Goal: Communication & Community: Share content

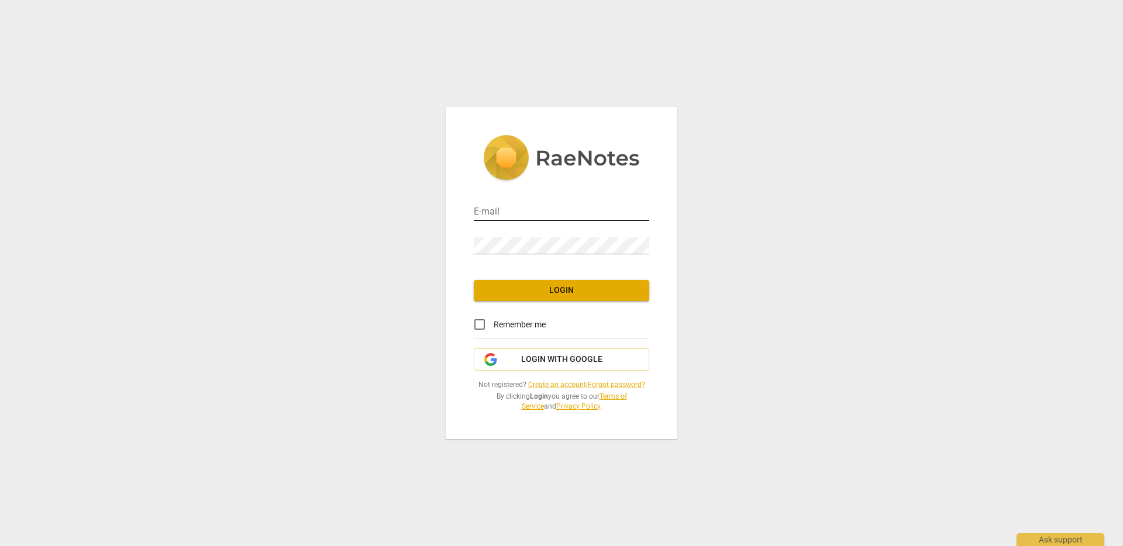
click at [516, 205] on input "email" at bounding box center [561, 212] width 175 height 17
type input "[EMAIL_ADDRESS][PERSON_NAME][DOMAIN_NAME]"
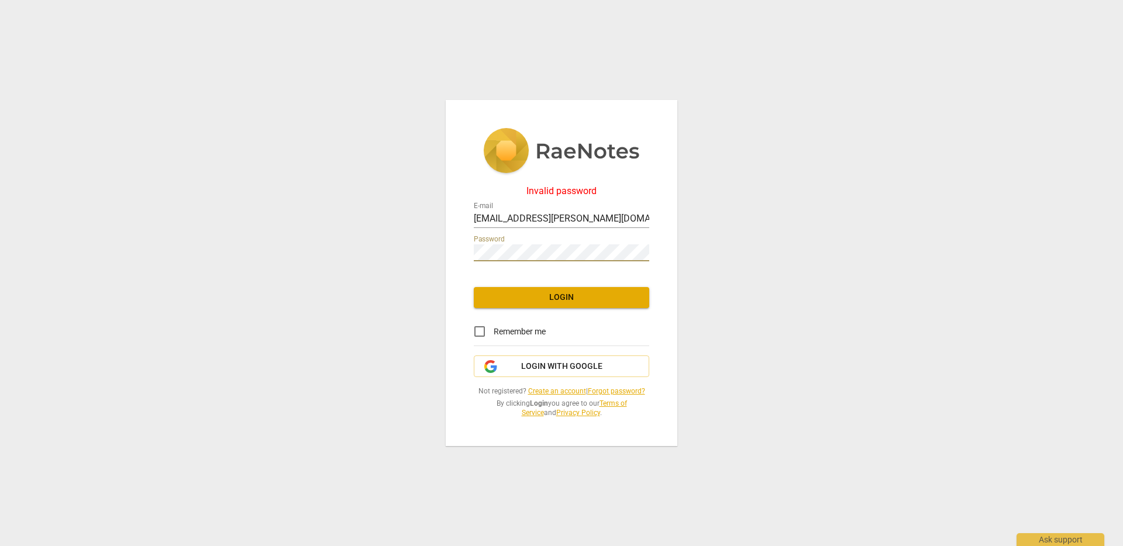
click at [476, 329] on input "Remember me" at bounding box center [480, 332] width 28 height 28
checkbox input "true"
click at [536, 261] on div "Password" at bounding box center [561, 246] width 175 height 33
drag, startPoint x: 536, startPoint y: 261, endPoint x: 433, endPoint y: 253, distance: 103.9
click at [433, 253] on div "Invalid password E-mail [EMAIL_ADDRESS][PERSON_NAME][DOMAIN_NAME] Password Logi…" at bounding box center [561, 273] width 1123 height 546
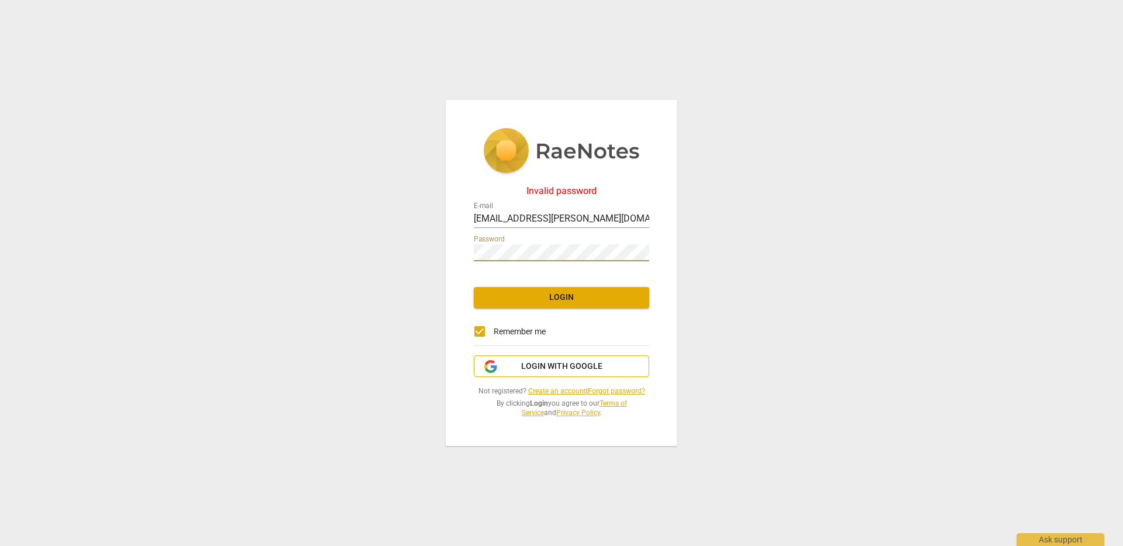
click at [555, 371] on span "Login with Google" at bounding box center [561, 367] width 81 height 12
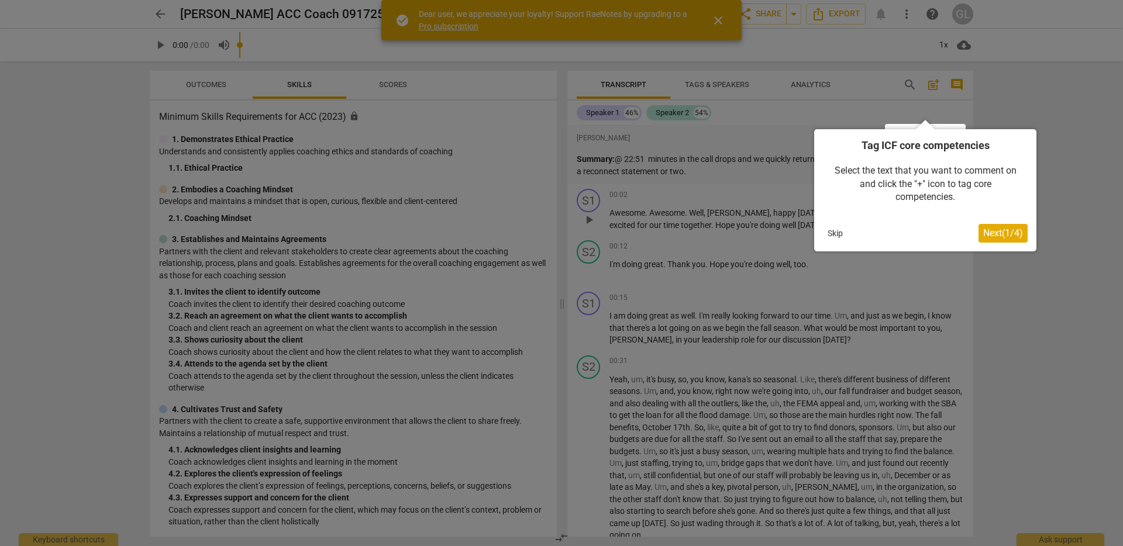
scroll to position [59, 0]
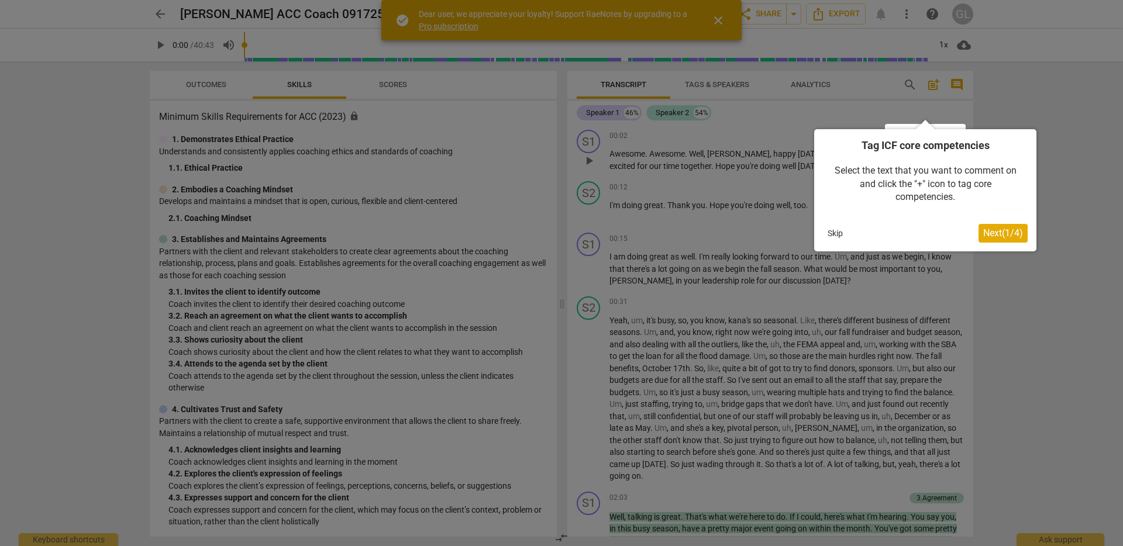
click at [997, 233] on span "Next ( 1 / 4 )" at bounding box center [1003, 233] width 40 height 11
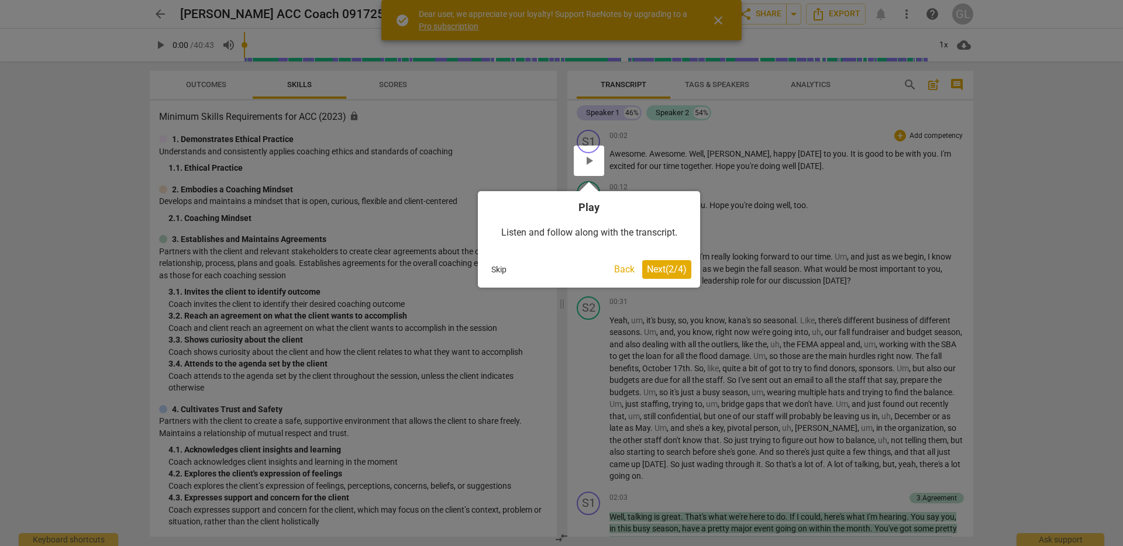
click at [670, 268] on span "Next ( 2 / 4 )" at bounding box center [667, 269] width 40 height 11
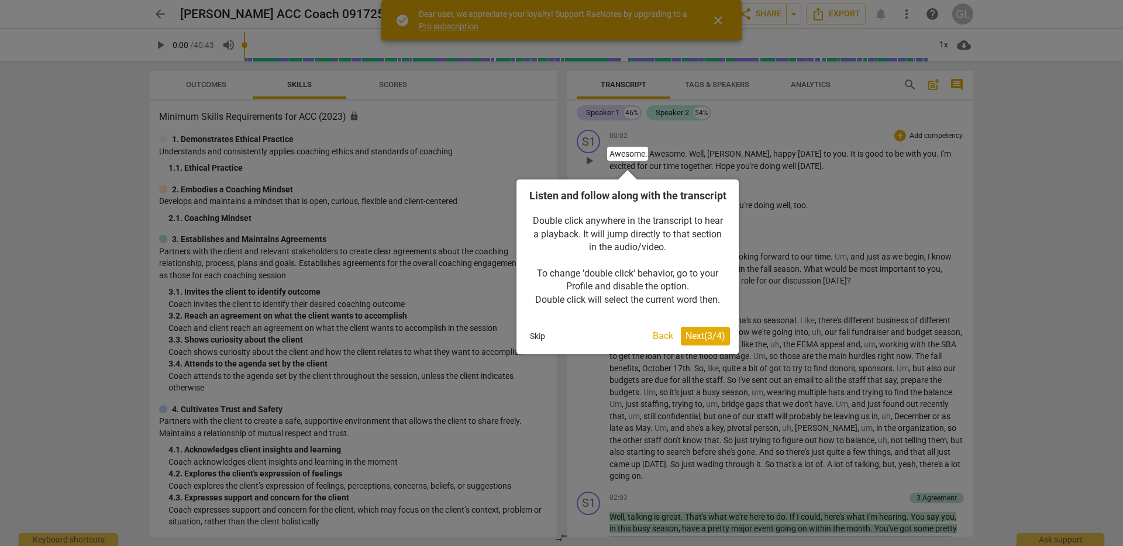
click at [707, 342] on span "Next ( 3 / 4 )" at bounding box center [706, 335] width 40 height 11
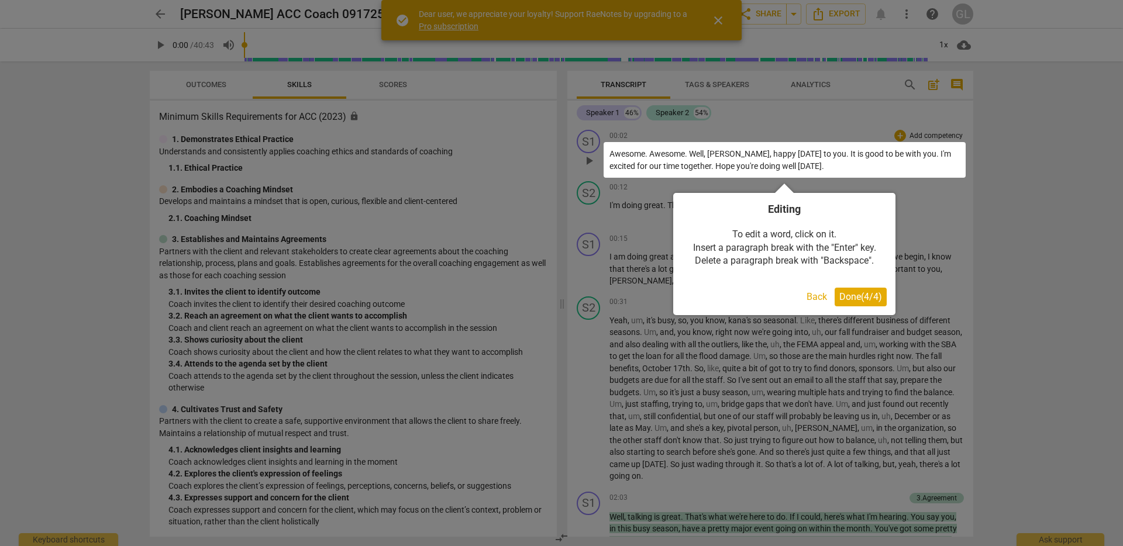
click at [859, 295] on span "Done ( 4 / 4 )" at bounding box center [860, 296] width 43 height 11
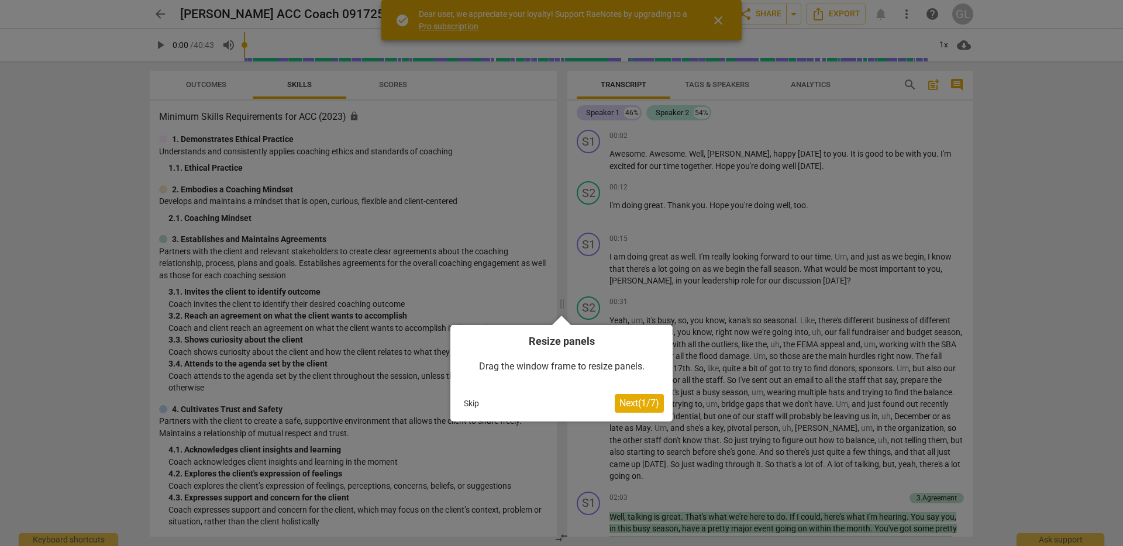
click at [632, 404] on span "Next ( 1 / 7 )" at bounding box center [639, 403] width 40 height 11
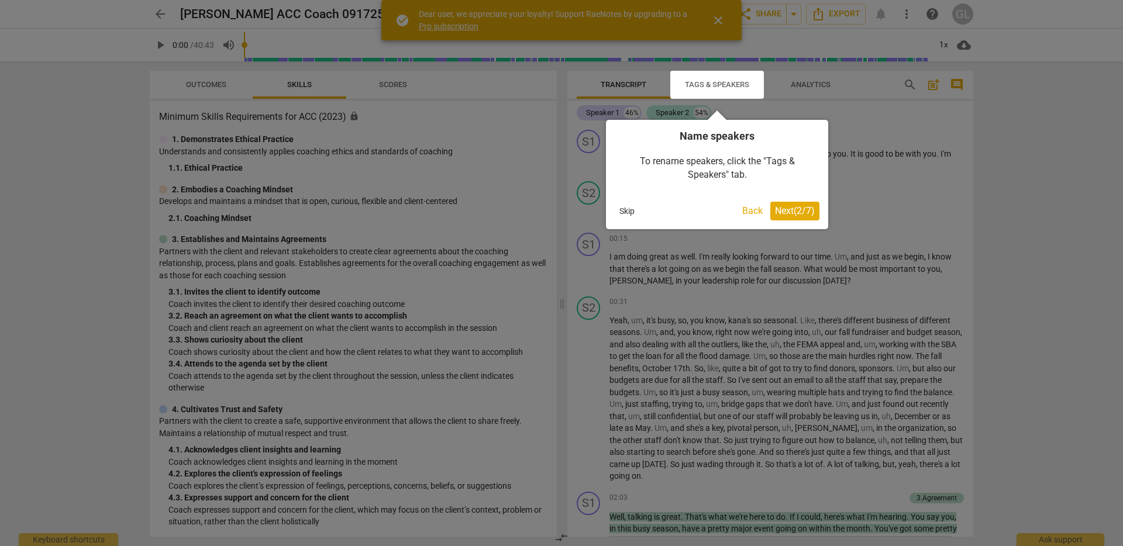
click at [796, 209] on span "Next ( 2 / 7 )" at bounding box center [795, 210] width 40 height 11
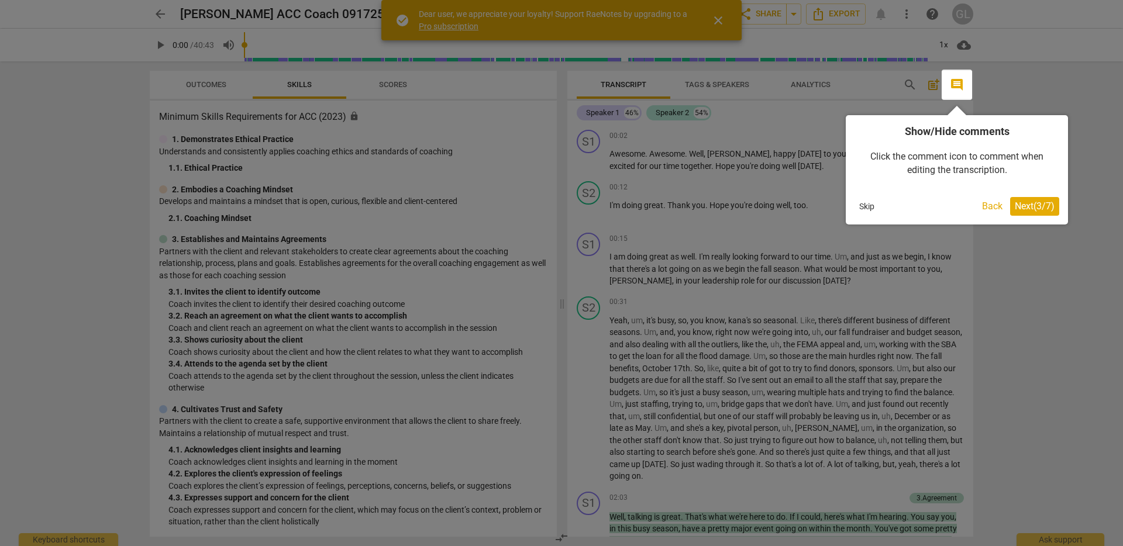
click at [1037, 208] on span "Next ( 3 / 7 )" at bounding box center [1035, 206] width 40 height 11
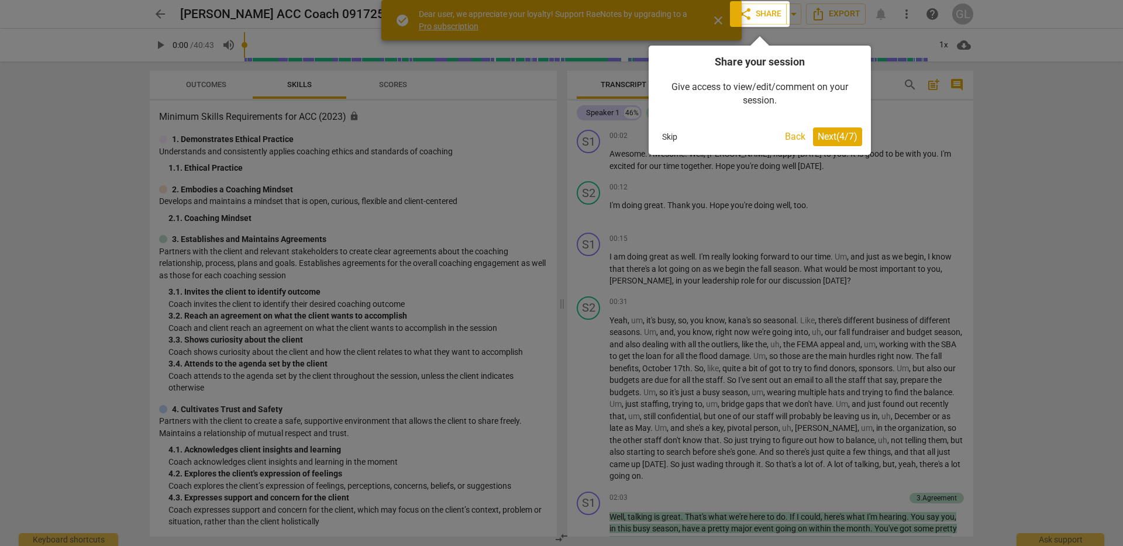
click at [834, 137] on span "Next ( 4 / 7 )" at bounding box center [838, 136] width 40 height 11
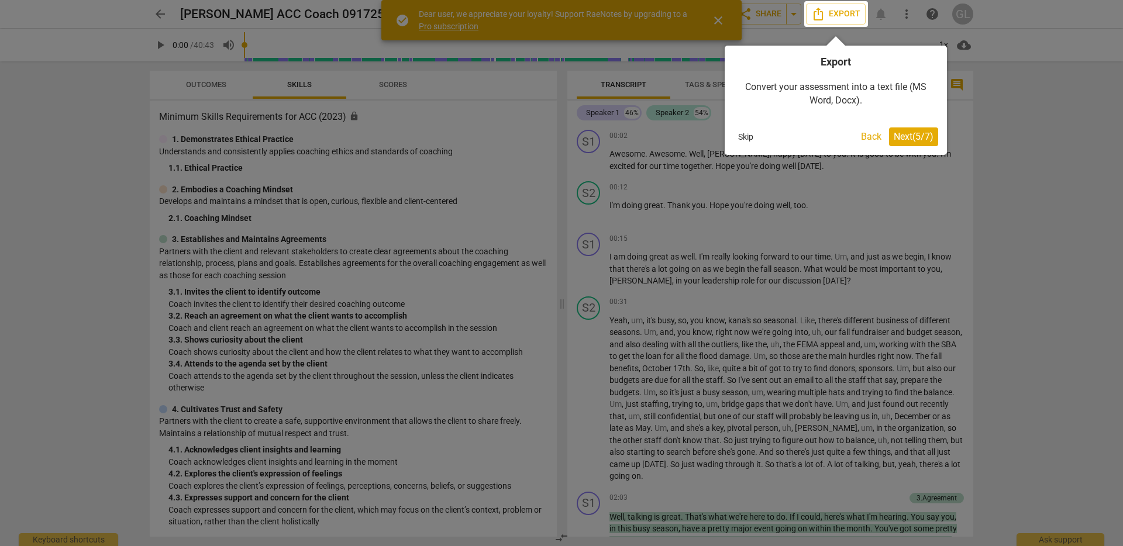
click at [915, 136] on span "Next ( 5 / 7 )" at bounding box center [914, 136] width 40 height 11
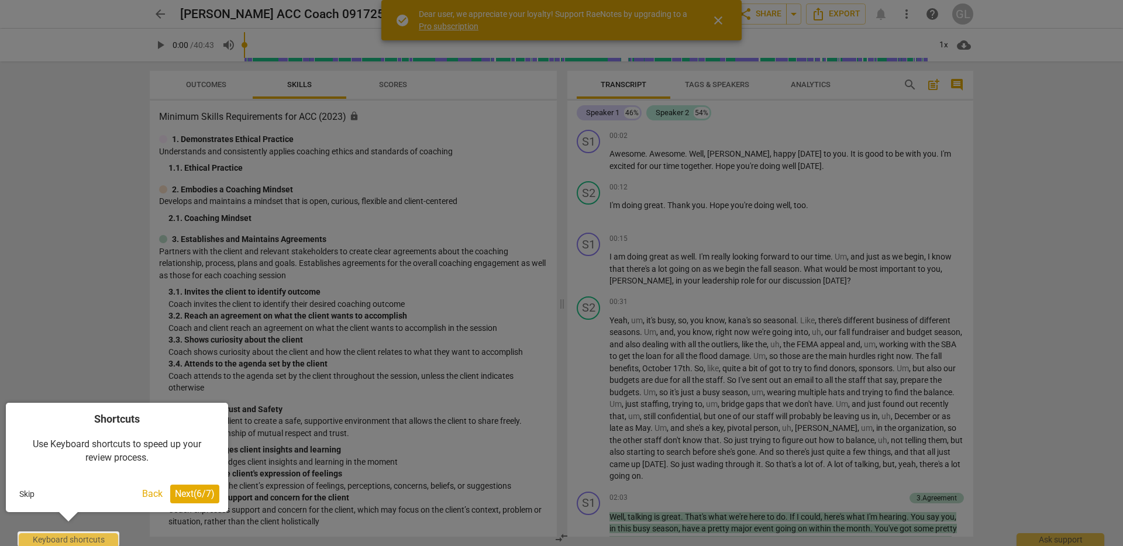
click at [194, 494] on span "Next ( 6 / 7 )" at bounding box center [195, 493] width 40 height 11
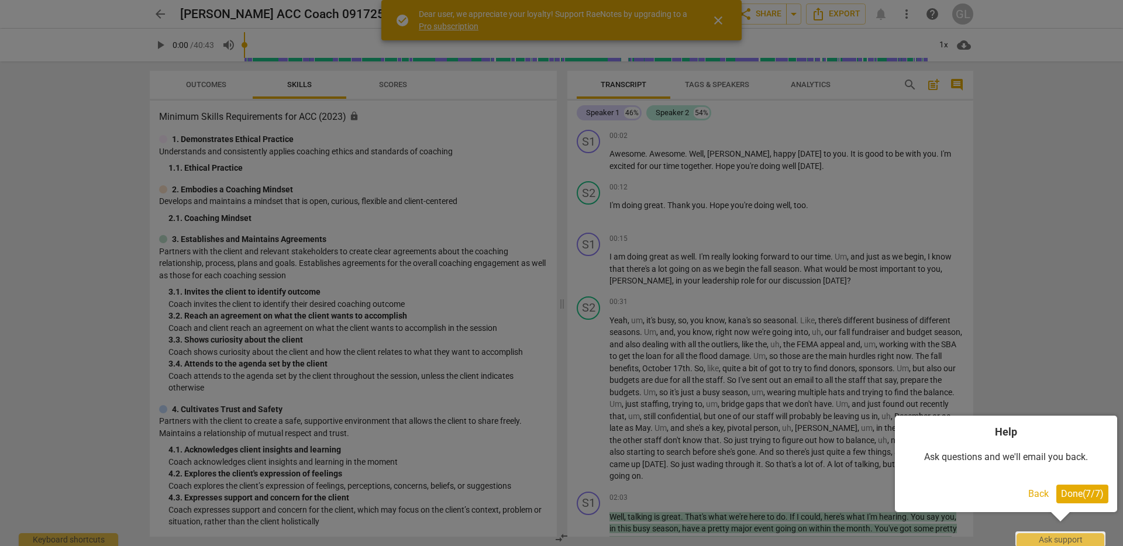
click at [1096, 493] on span "Done ( 7 / 7 )" at bounding box center [1082, 493] width 43 height 11
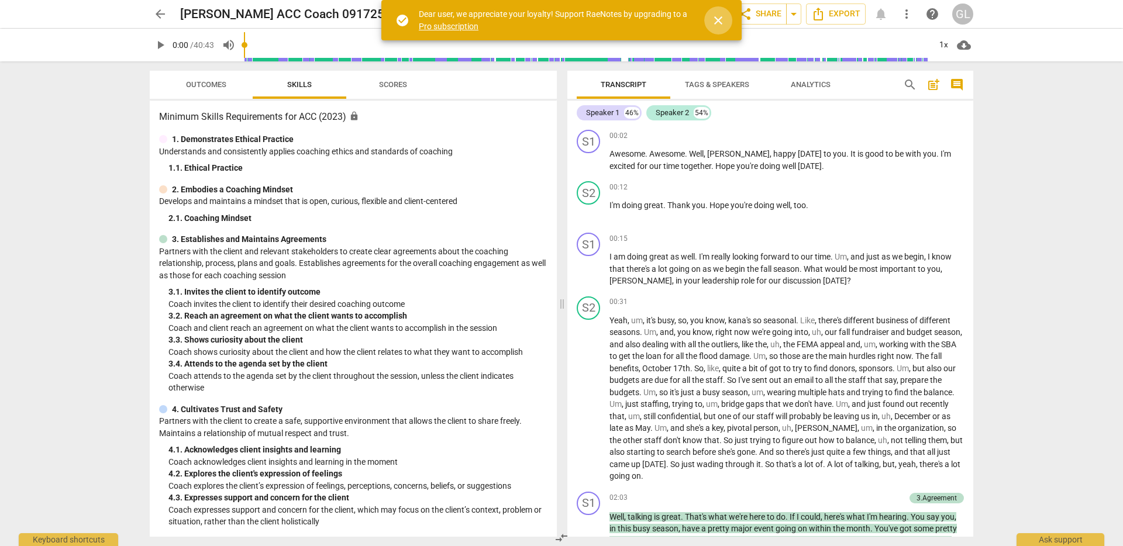
click at [721, 22] on span "close" at bounding box center [718, 20] width 14 height 14
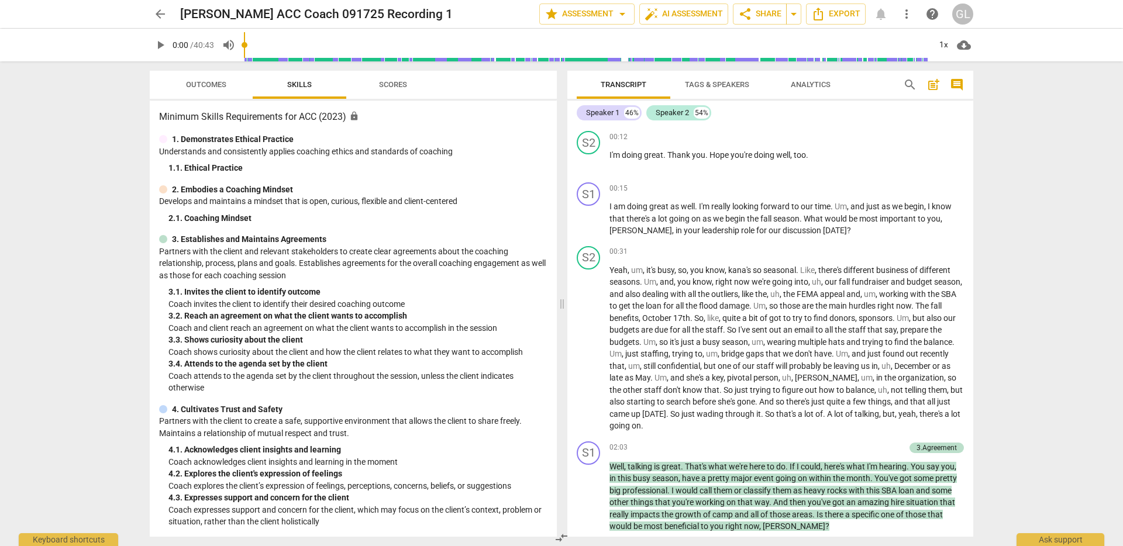
scroll to position [0, 0]
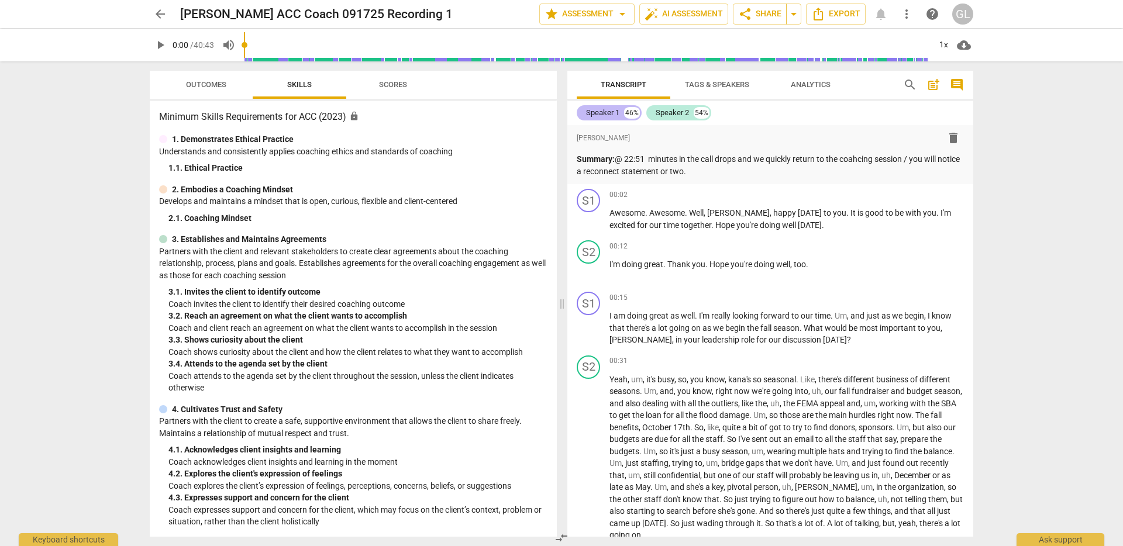
click at [607, 113] on div "Speaker 1" at bounding box center [602, 113] width 33 height 12
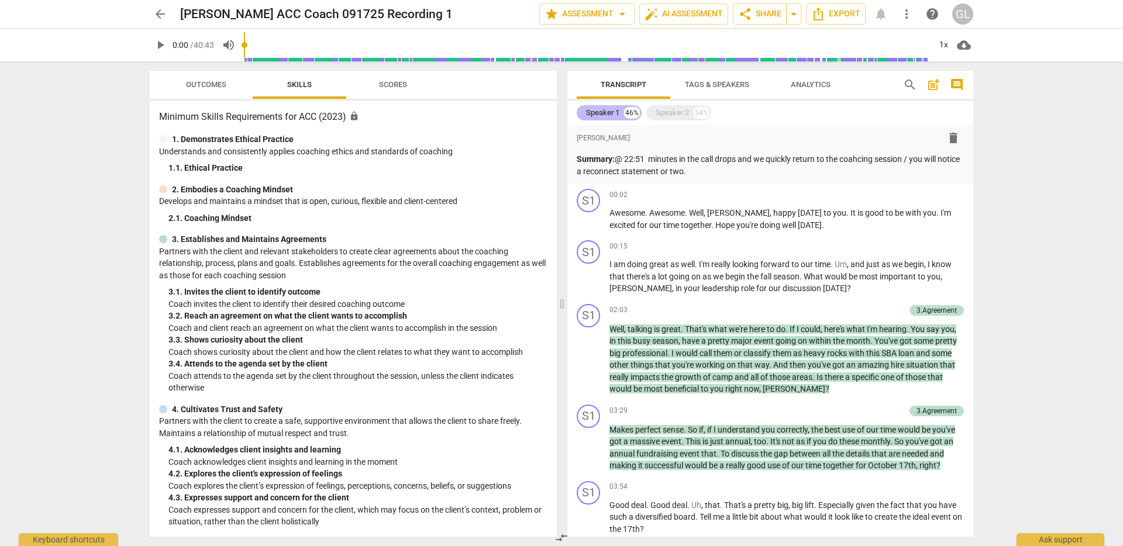
click at [597, 113] on div "Speaker 1" at bounding box center [602, 113] width 33 height 12
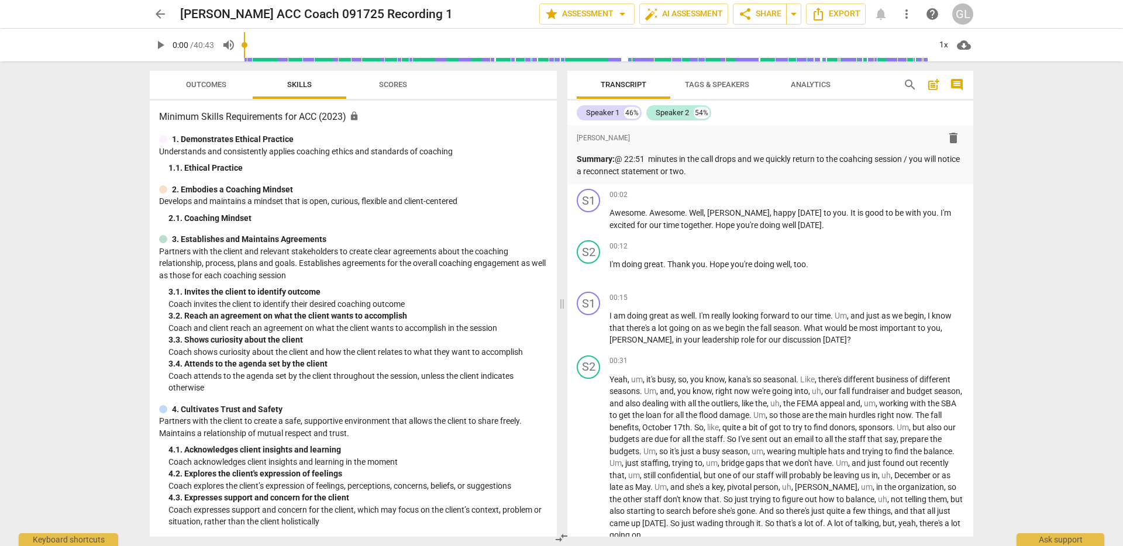
click at [717, 82] on span "Tags & Speakers" at bounding box center [717, 84] width 64 height 9
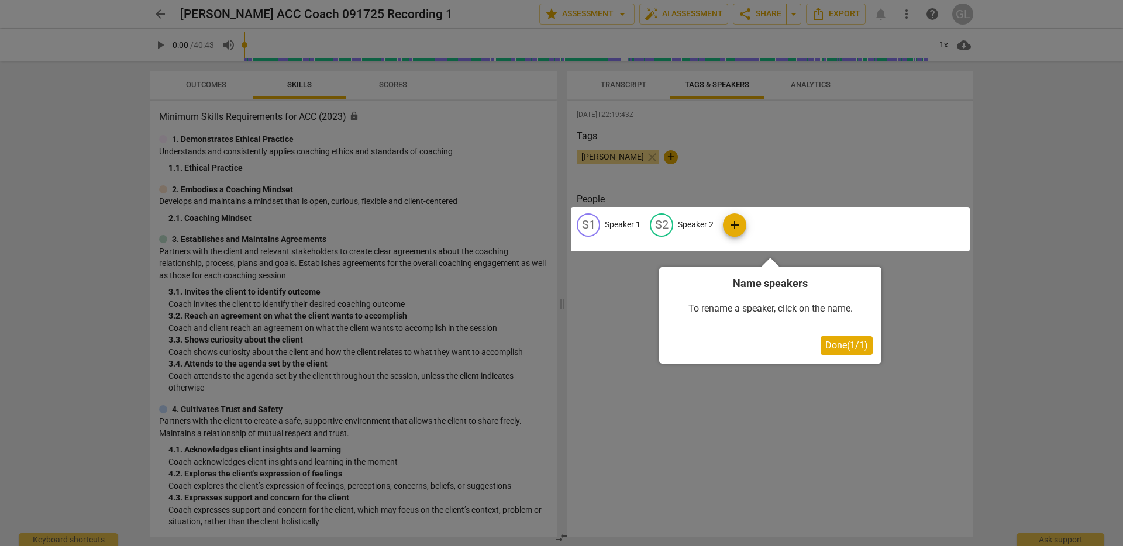
click at [839, 347] on span "Done ( 1 / 1 )" at bounding box center [846, 345] width 43 height 11
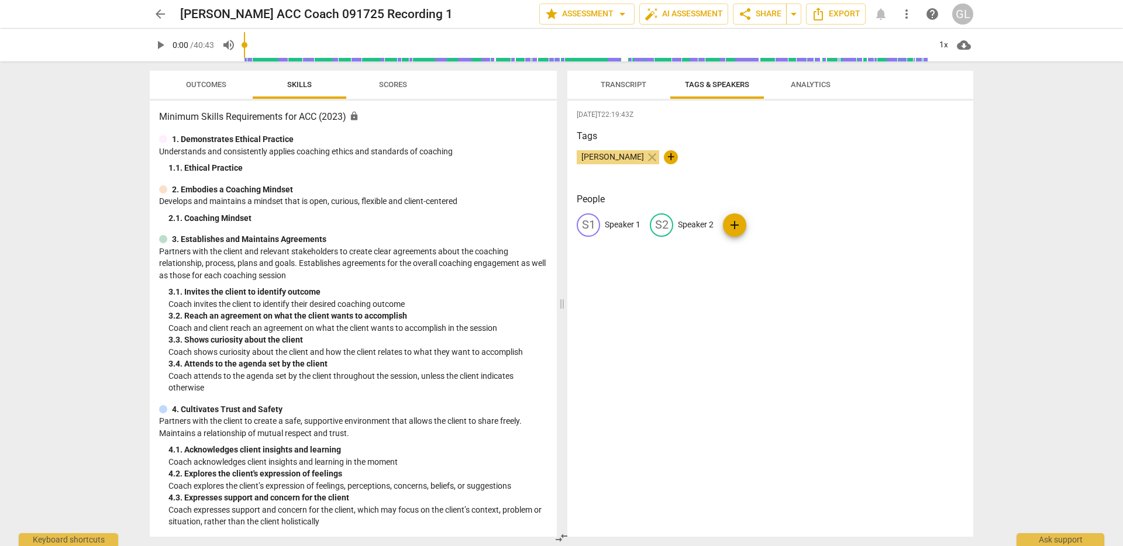
click at [624, 222] on p "Speaker 1" at bounding box center [623, 225] width 36 height 12
click at [625, 86] on span "Transcript" at bounding box center [624, 84] width 46 height 9
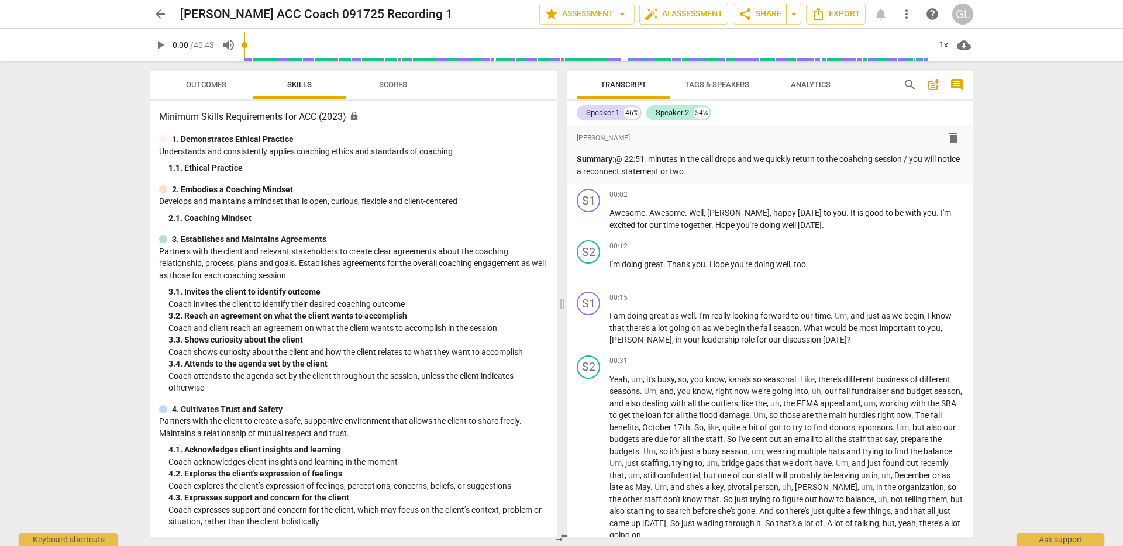
click at [714, 84] on span "Tags & Speakers" at bounding box center [717, 84] width 64 height 9
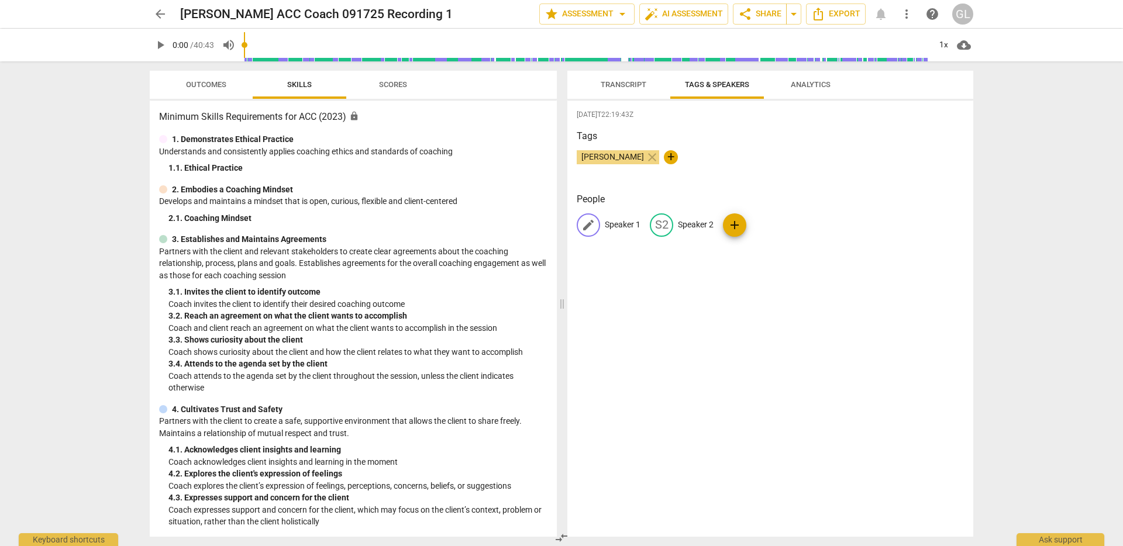
click at [615, 228] on p "Speaker 1" at bounding box center [623, 225] width 36 height 12
type input "[PERSON_NAME]"
click at [765, 220] on p "Speaker 2" at bounding box center [772, 225] width 36 height 12
type input "M"
type input "Client"
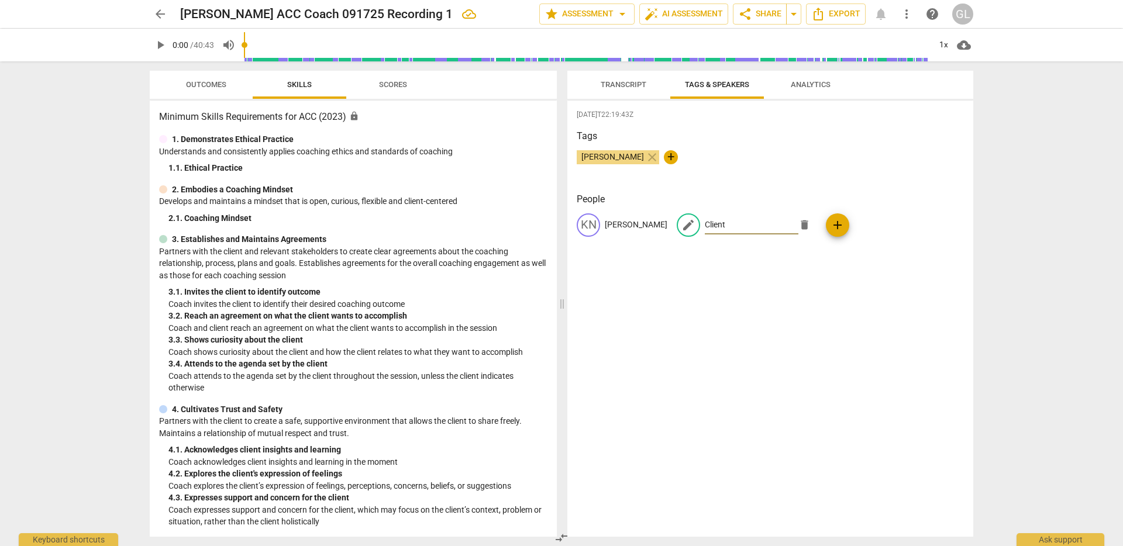
click at [804, 289] on div "[DATE]T22:19:43Z Tags [PERSON_NAME] close + People KN [PERSON_NAME] edit Client…" at bounding box center [770, 319] width 406 height 436
click at [624, 81] on span "Transcript" at bounding box center [624, 84] width 46 height 9
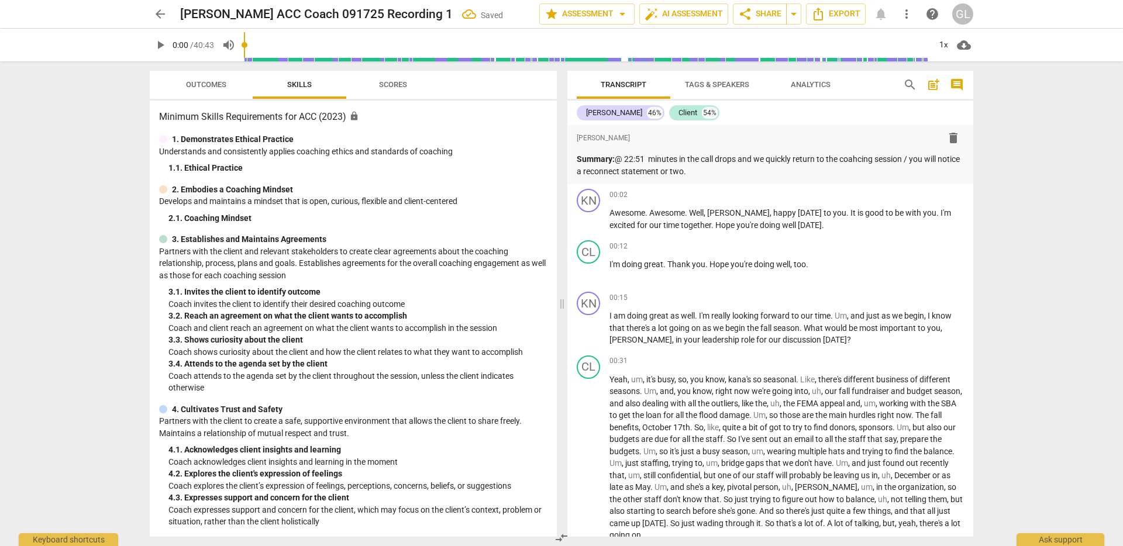
click at [811, 86] on span "Analytics" at bounding box center [811, 84] width 40 height 9
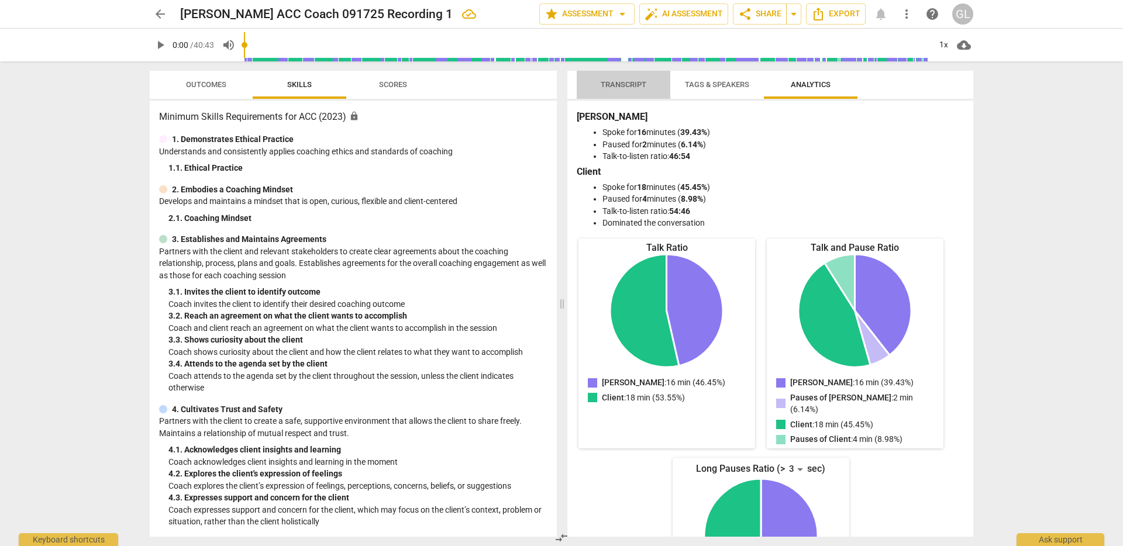
click at [618, 88] on span "Transcript" at bounding box center [624, 84] width 46 height 9
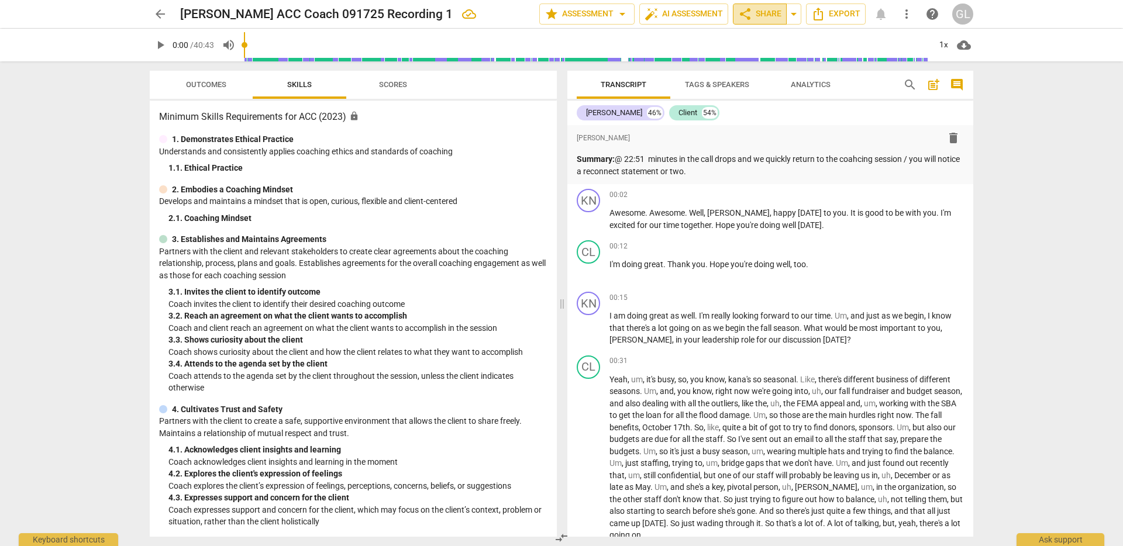
click at [777, 15] on span "share Share" at bounding box center [759, 14] width 43 height 14
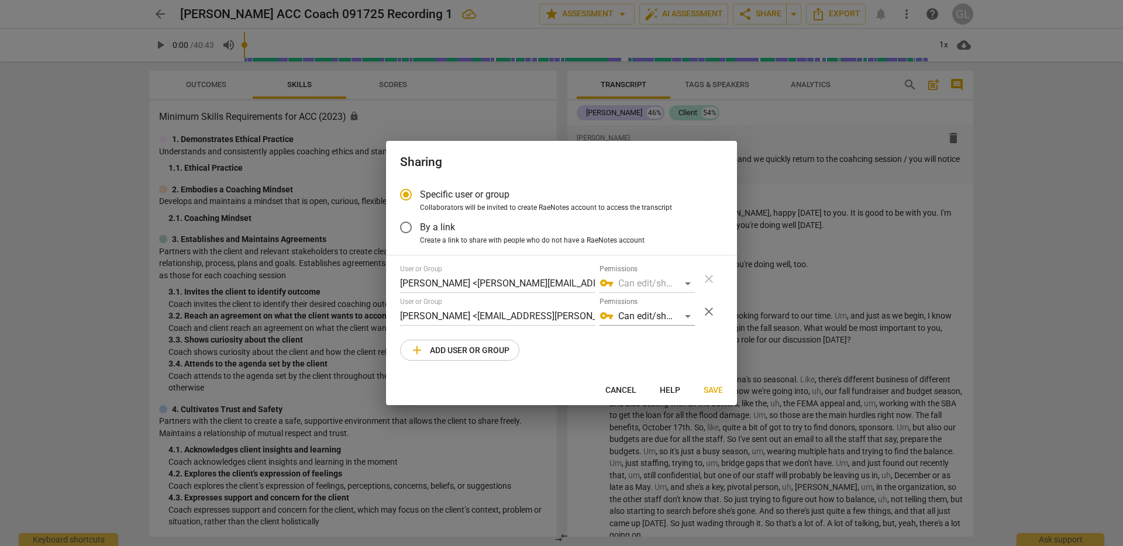
radio input "false"
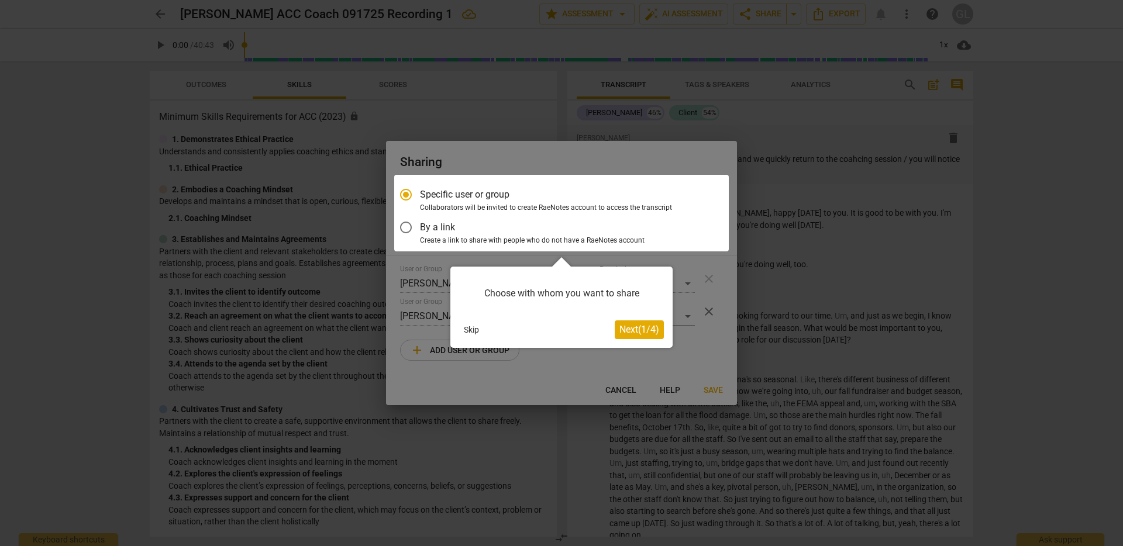
click at [409, 230] on div at bounding box center [561, 213] width 335 height 77
click at [641, 326] on span "Next ( 1 / 4 )" at bounding box center [639, 329] width 40 height 11
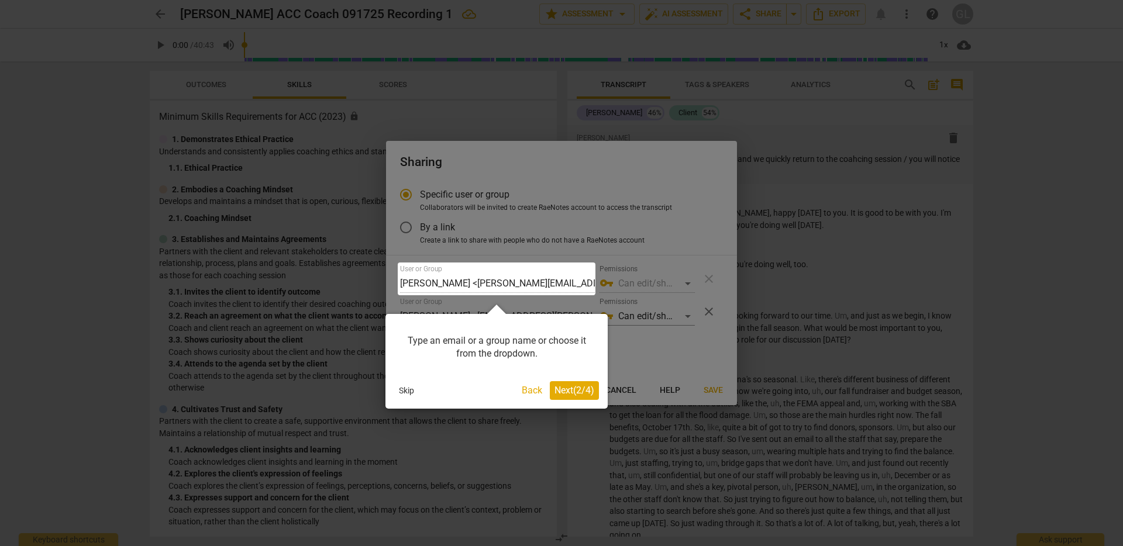
click at [572, 390] on span "Next ( 2 / 4 )" at bounding box center [575, 390] width 40 height 11
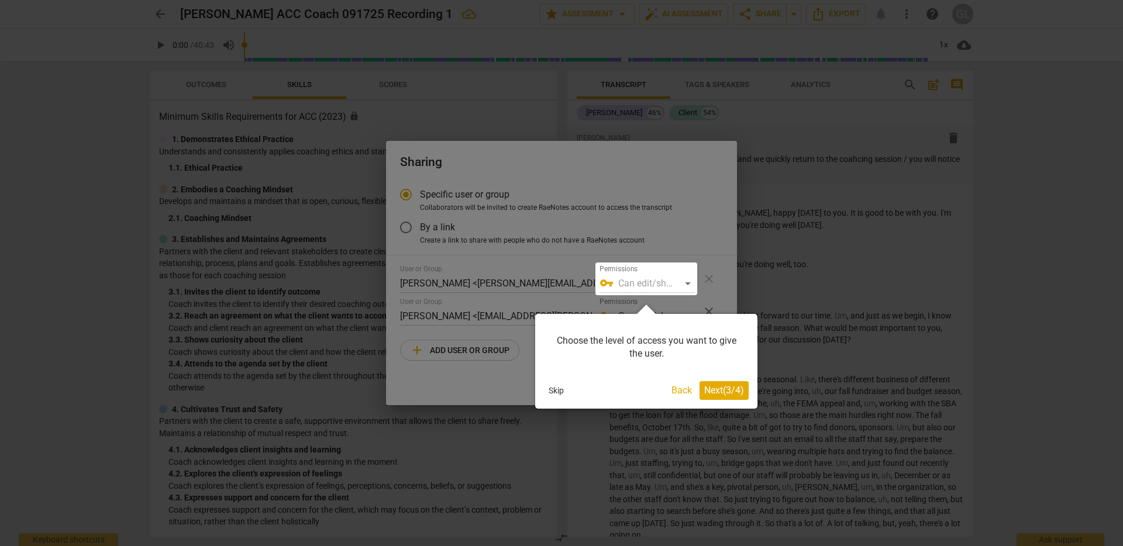
click at [722, 389] on span "Next ( 3 / 4 )" at bounding box center [724, 390] width 40 height 11
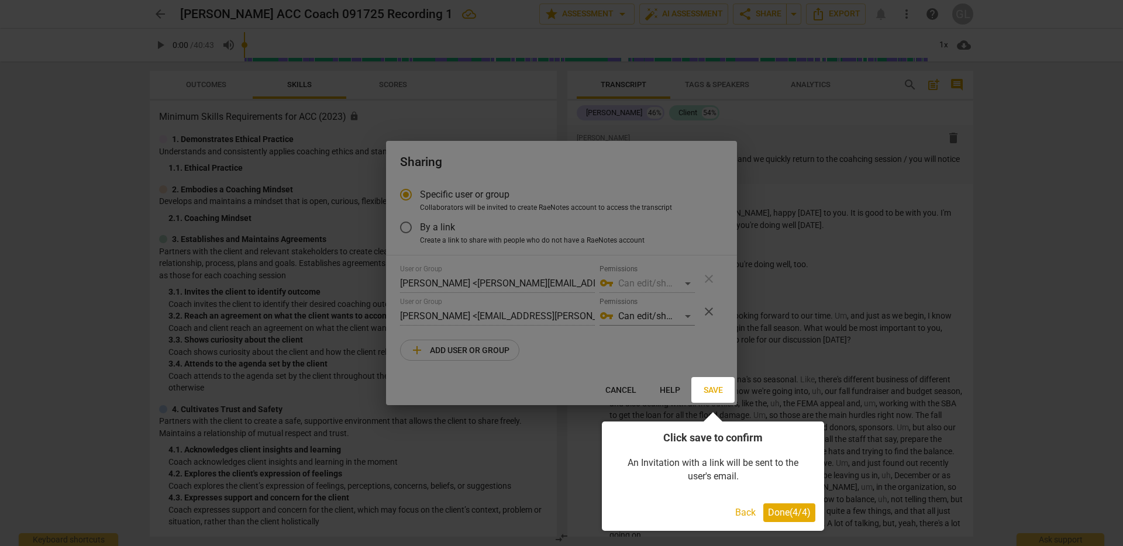
click at [801, 508] on span "Done ( 4 / 4 )" at bounding box center [789, 512] width 43 height 11
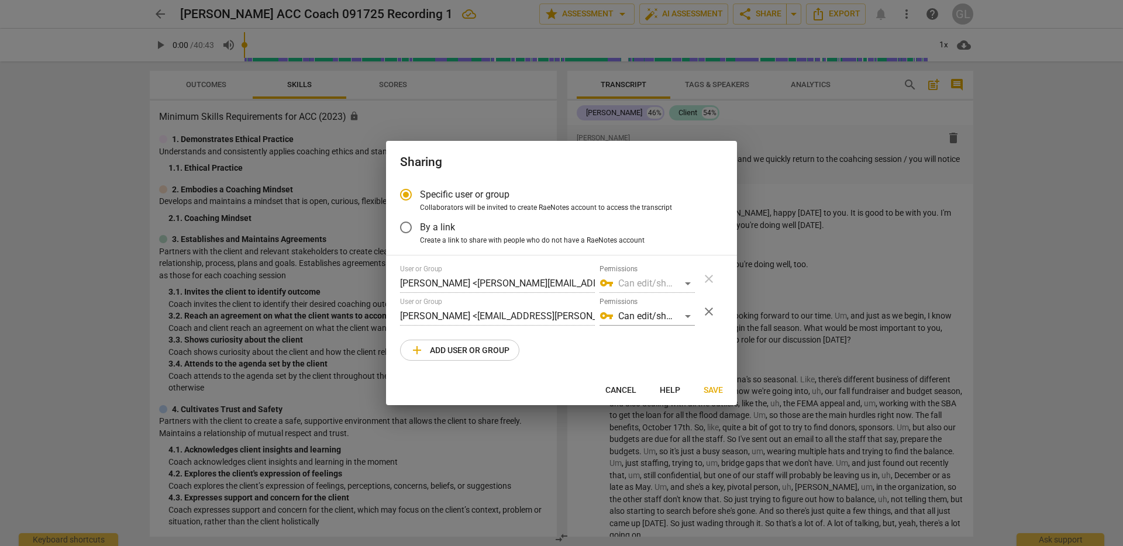
click at [416, 228] on input "By a link" at bounding box center [406, 228] width 28 height 28
radio input "false"
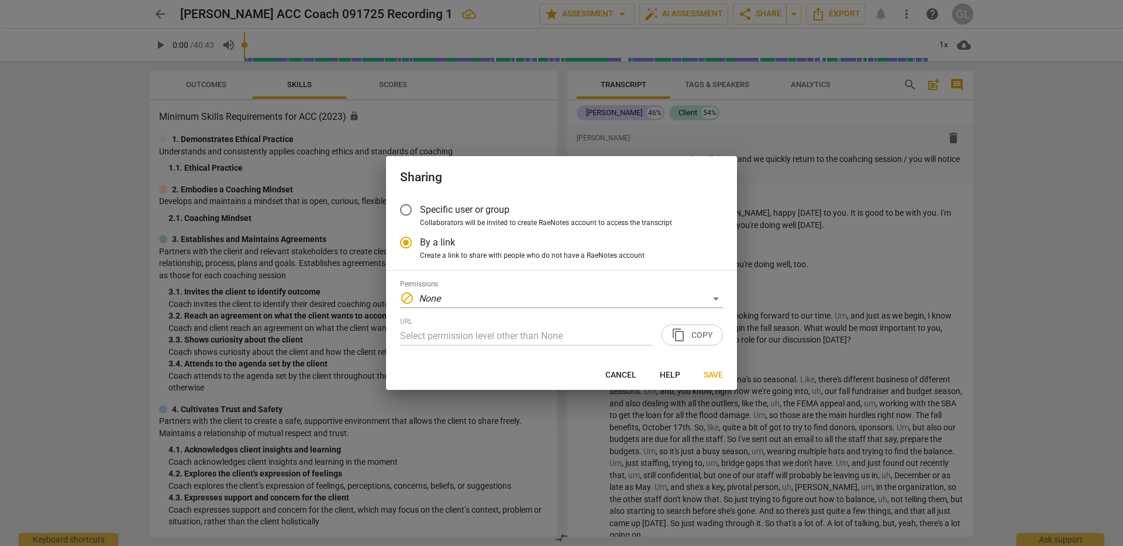
click at [439, 208] on span "Specific user or group" at bounding box center [464, 209] width 89 height 13
click at [420, 208] on input "Specific user or group" at bounding box center [406, 210] width 28 height 28
radio input "false"
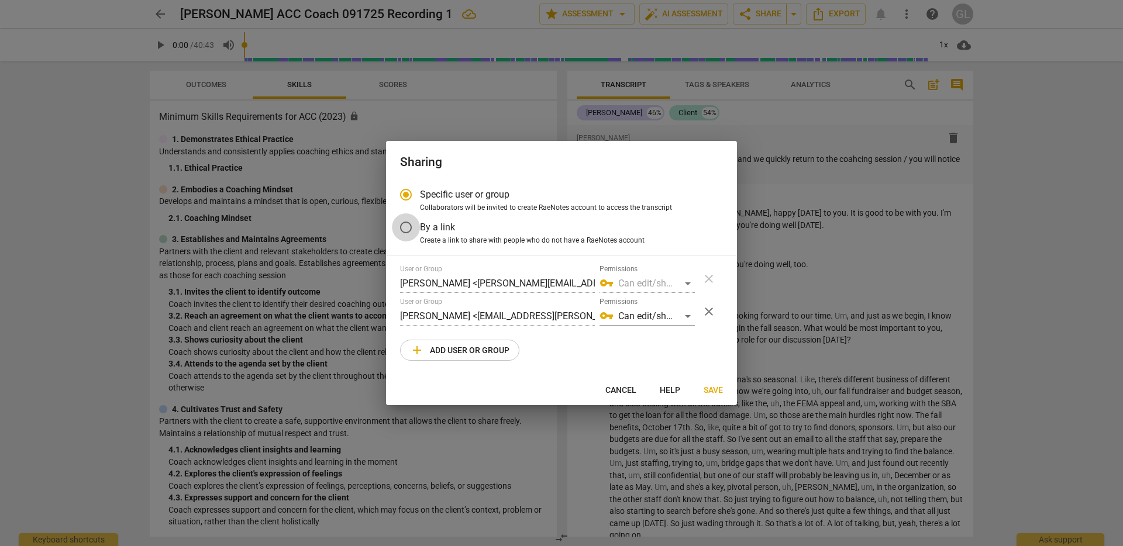
click at [408, 219] on input "By a link" at bounding box center [406, 228] width 28 height 28
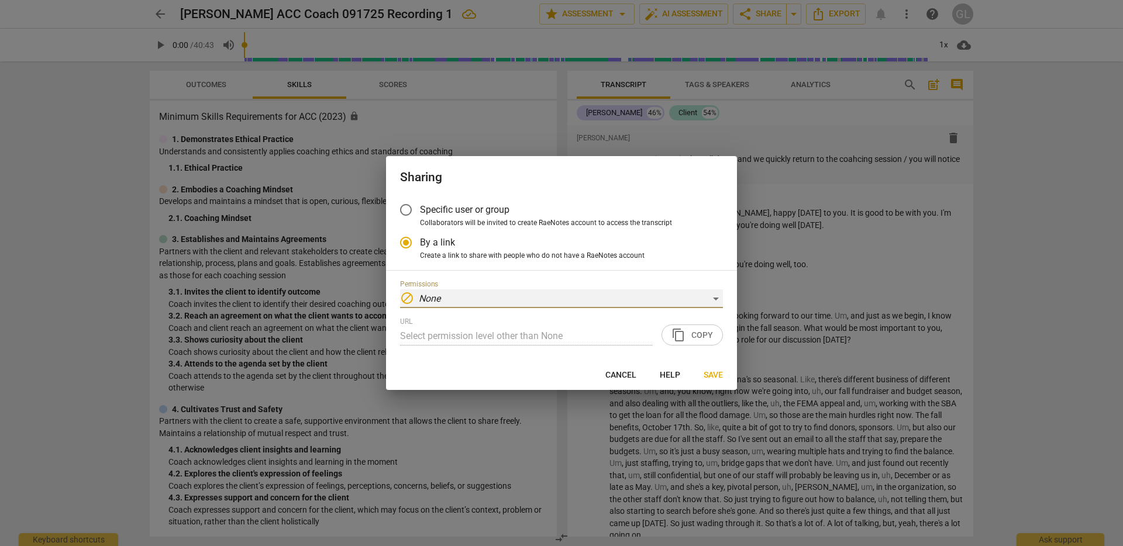
click at [454, 300] on div "block None" at bounding box center [561, 299] width 323 height 19
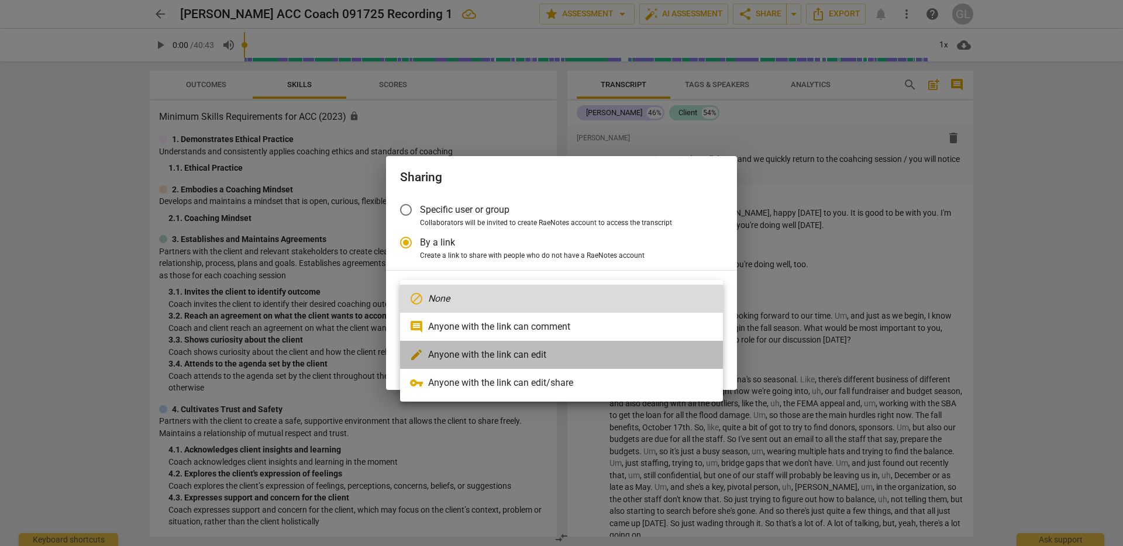
click at [568, 352] on li "edit Anyone with the link can edit" at bounding box center [561, 355] width 323 height 28
radio input "false"
type input "[URL][DOMAIN_NAME]"
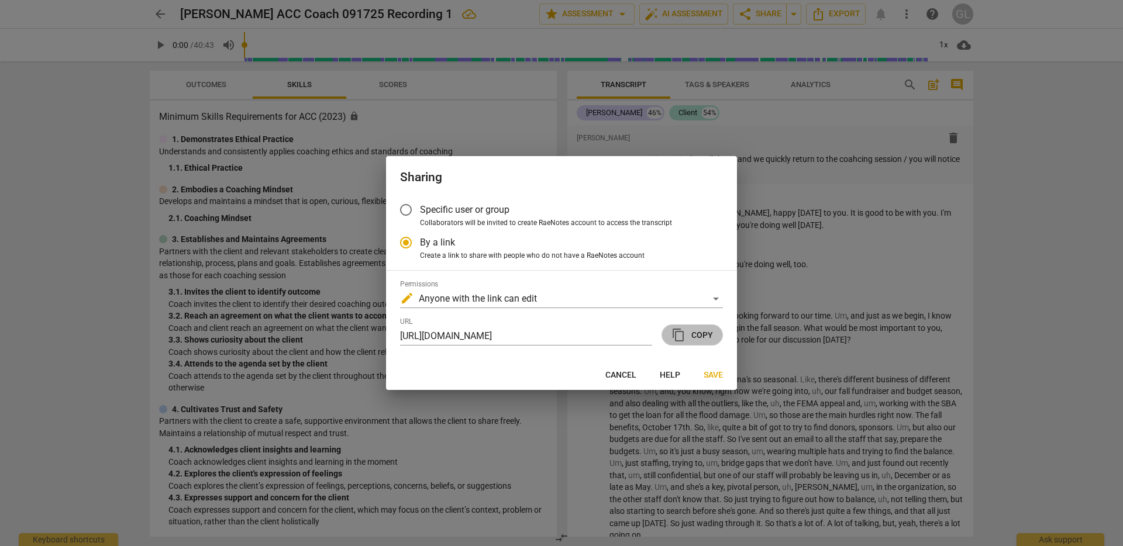
click at [690, 338] on span "content_copy Copy" at bounding box center [693, 335] width 42 height 14
click at [1019, 161] on div at bounding box center [561, 273] width 1123 height 546
radio input "false"
